Goal: Information Seeking & Learning: Find specific fact

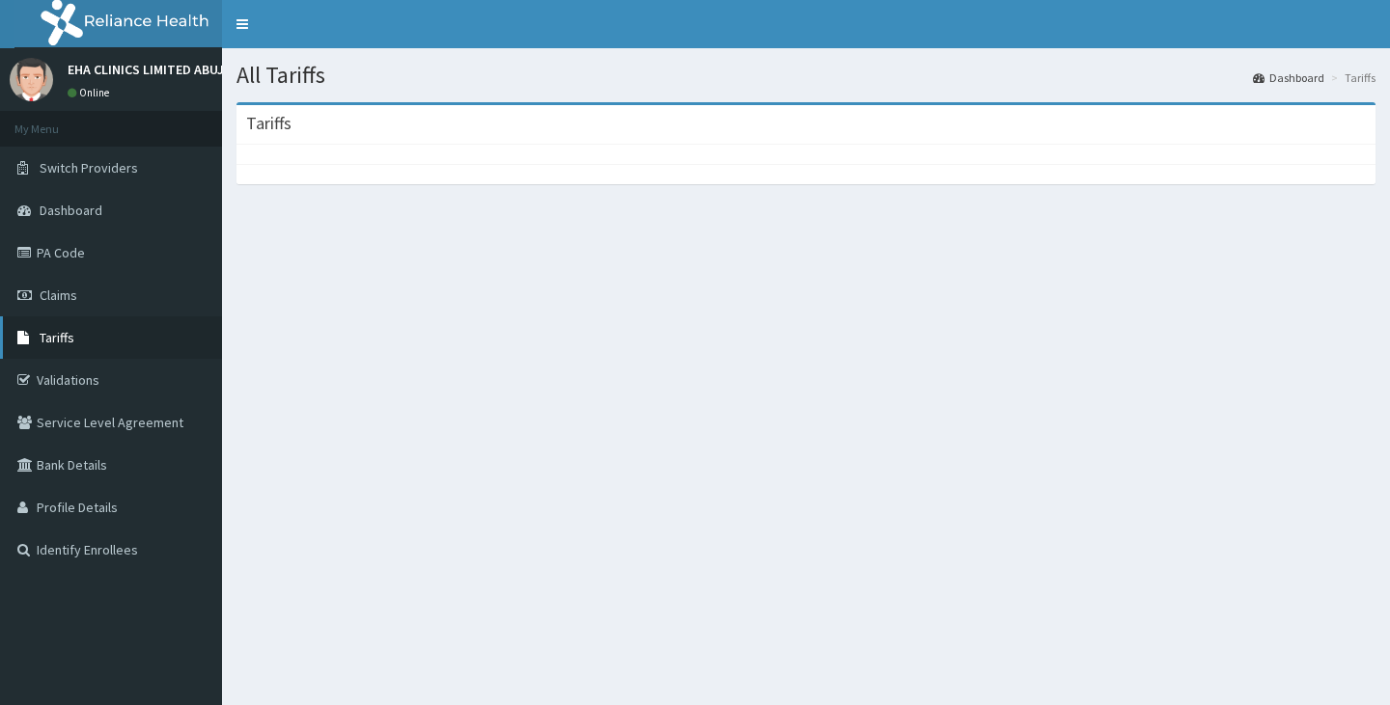
click at [153, 339] on link "Tariffs" at bounding box center [111, 338] width 222 height 42
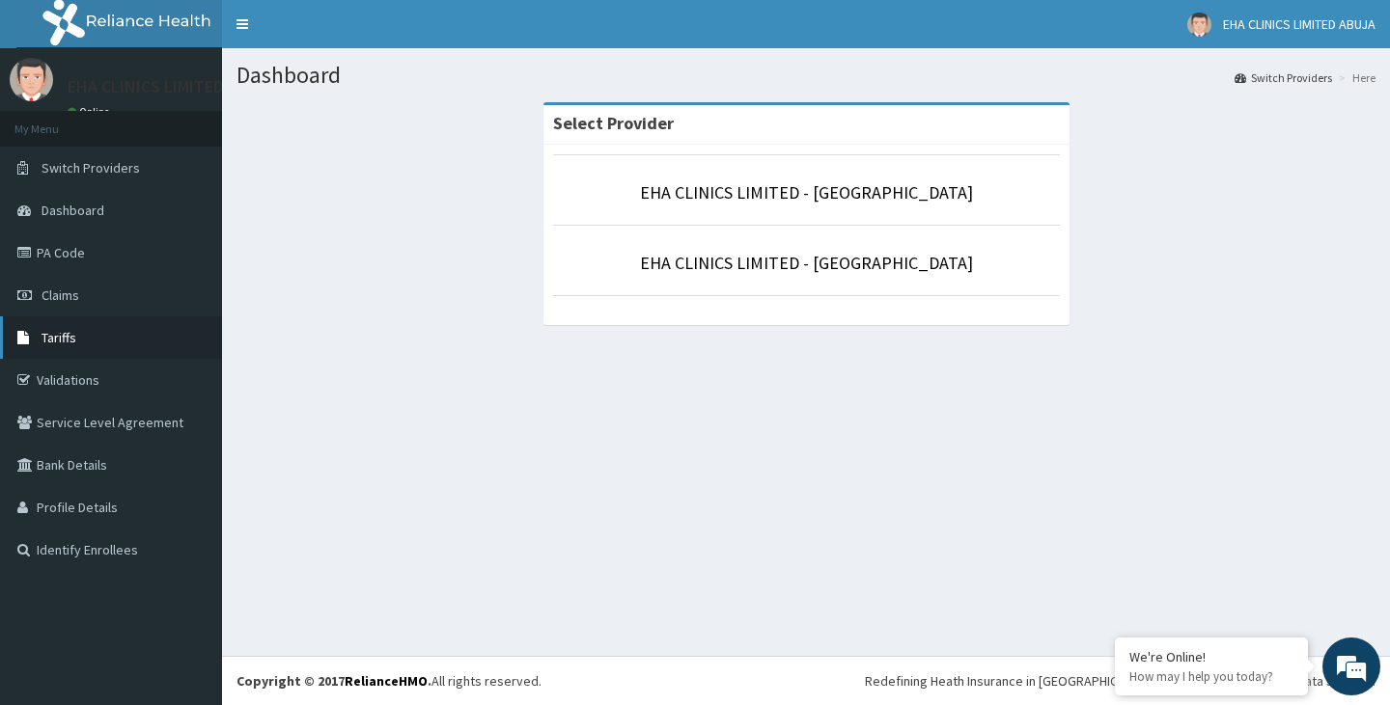
click at [80, 339] on link "Tariffs" at bounding box center [111, 338] width 222 height 42
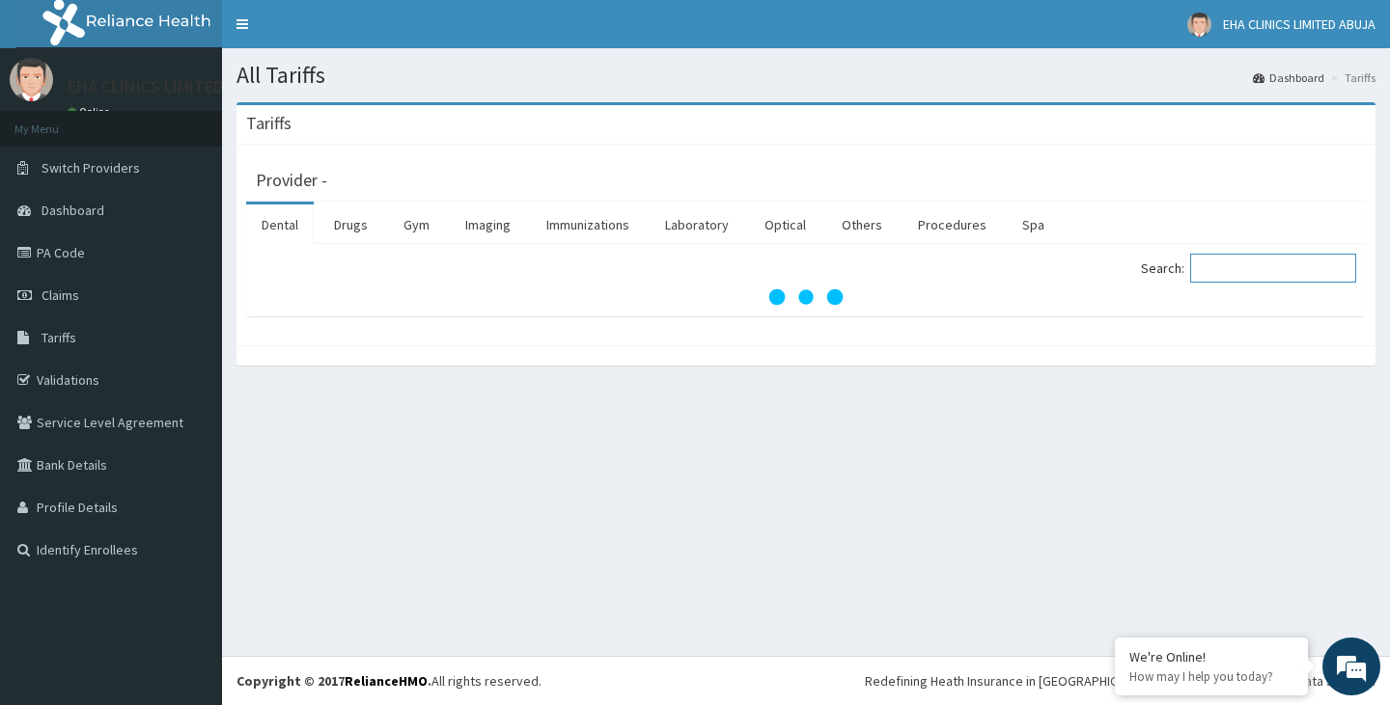
click at [1227, 272] on input "Search:" at bounding box center [1273, 268] width 166 height 29
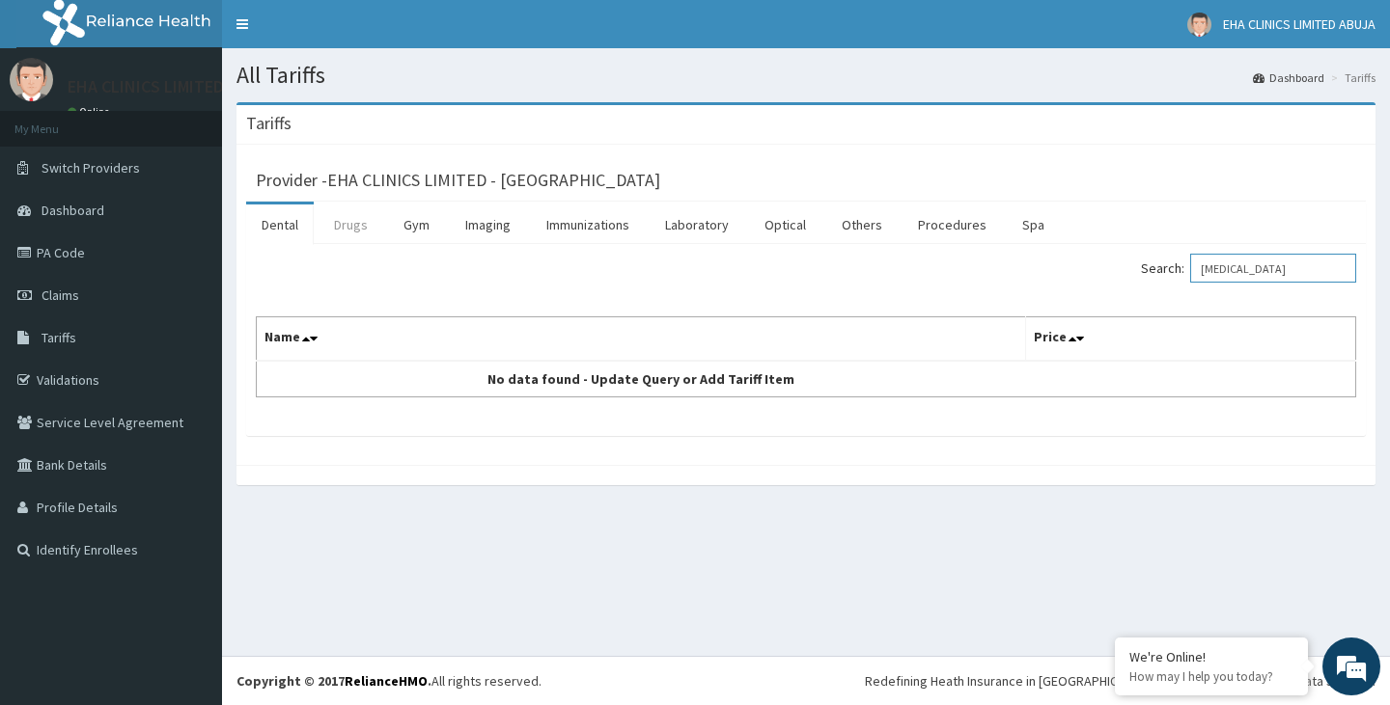
type input "voltaren"
click at [360, 235] on link "Drugs" at bounding box center [350, 225] width 65 height 41
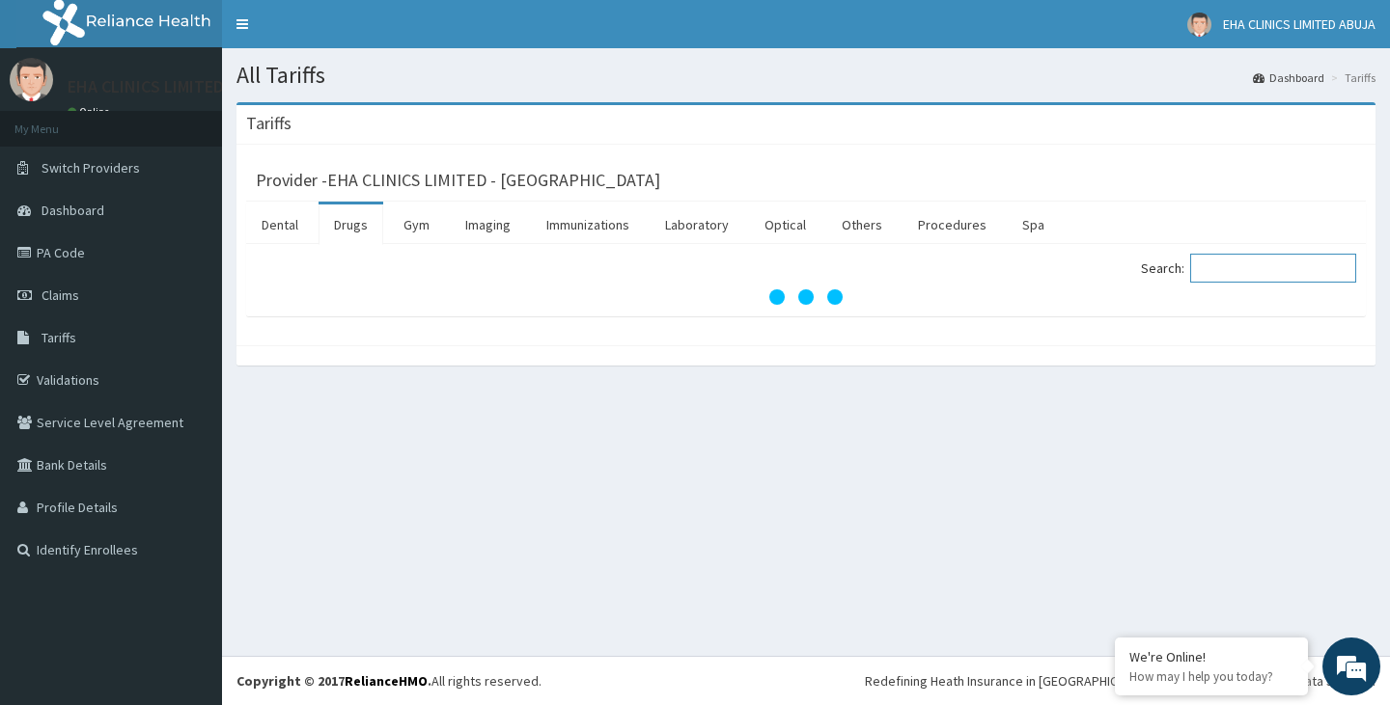
click at [1233, 270] on input "Search:" at bounding box center [1273, 268] width 166 height 29
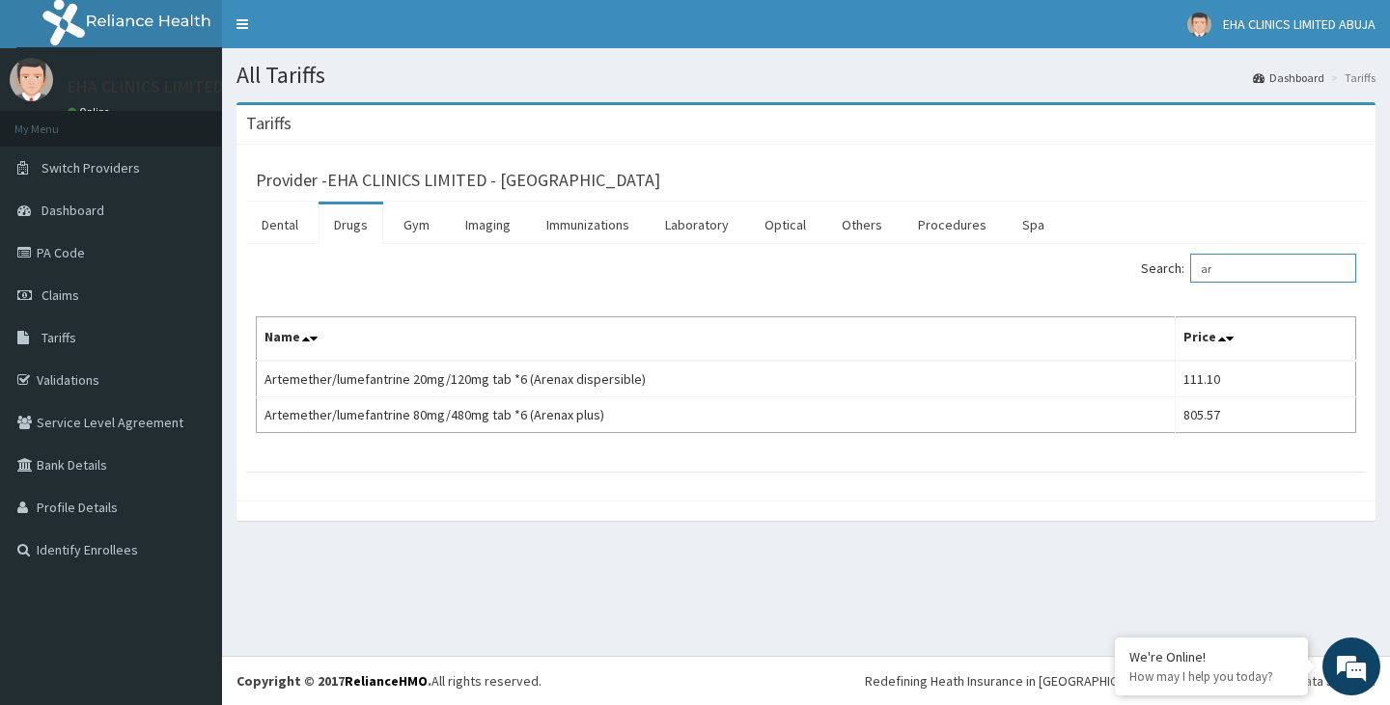
type input "a"
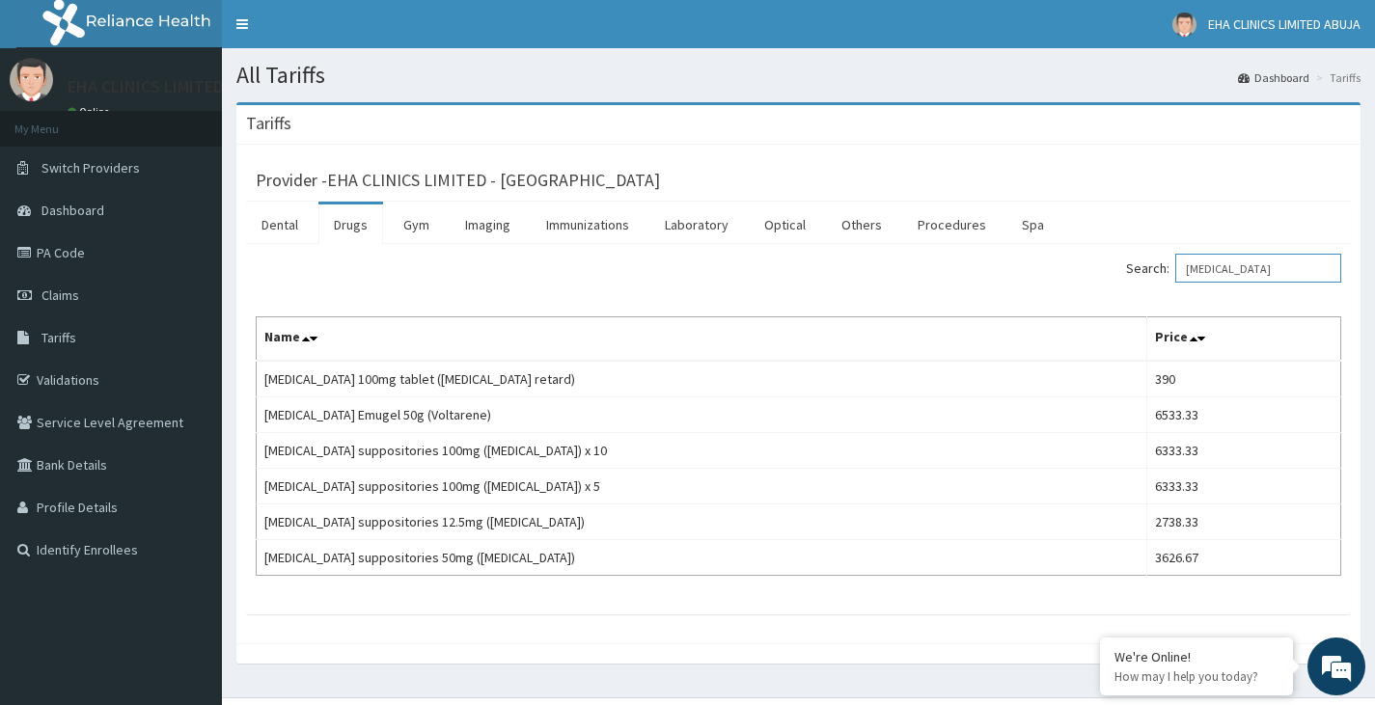
type input "voltaren"
